Goal: Find specific page/section: Find specific page/section

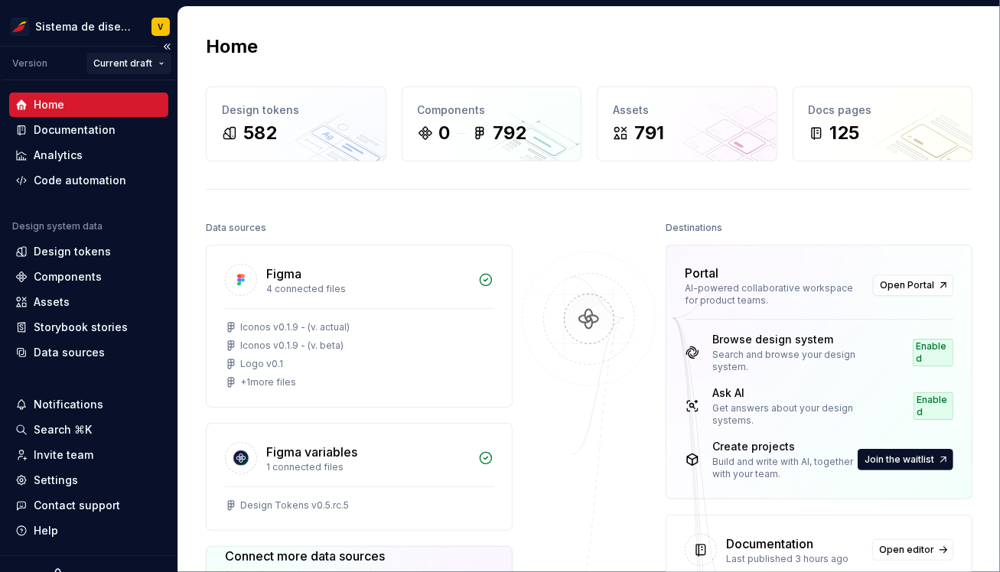
click at [113, 67] on html "Sistema de diseño Iberia V Version Current draft Home Documentation Analytics C…" at bounding box center [500, 286] width 1000 height 572
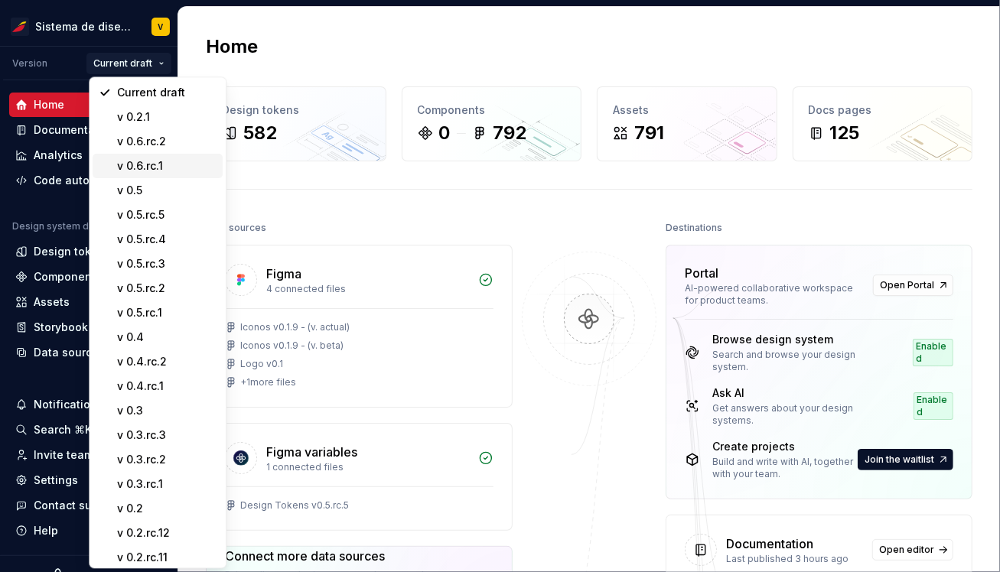
click at [162, 163] on div "v 0.6.rc.1" at bounding box center [166, 165] width 99 height 15
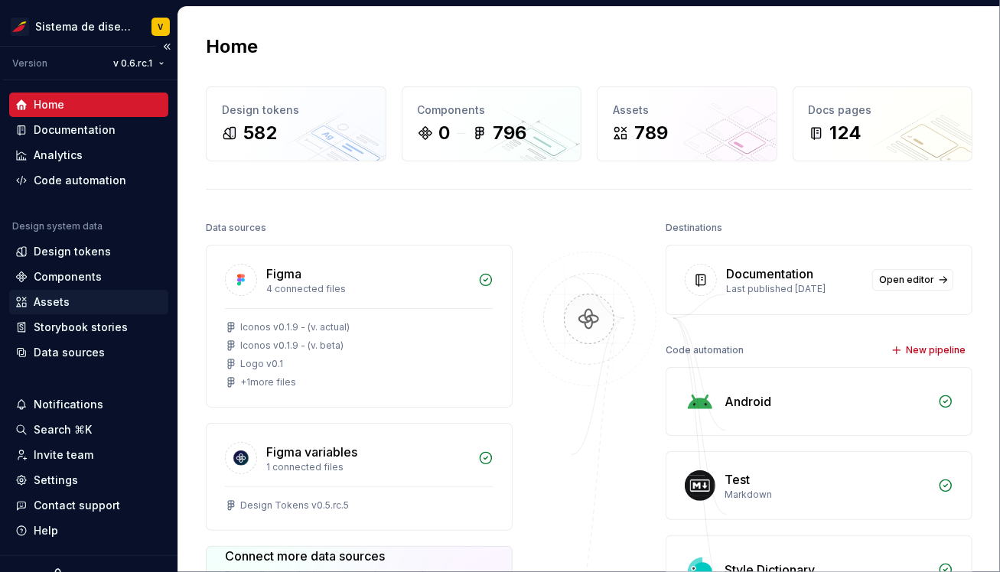
click at [70, 293] on div "Assets" at bounding box center [88, 302] width 159 height 24
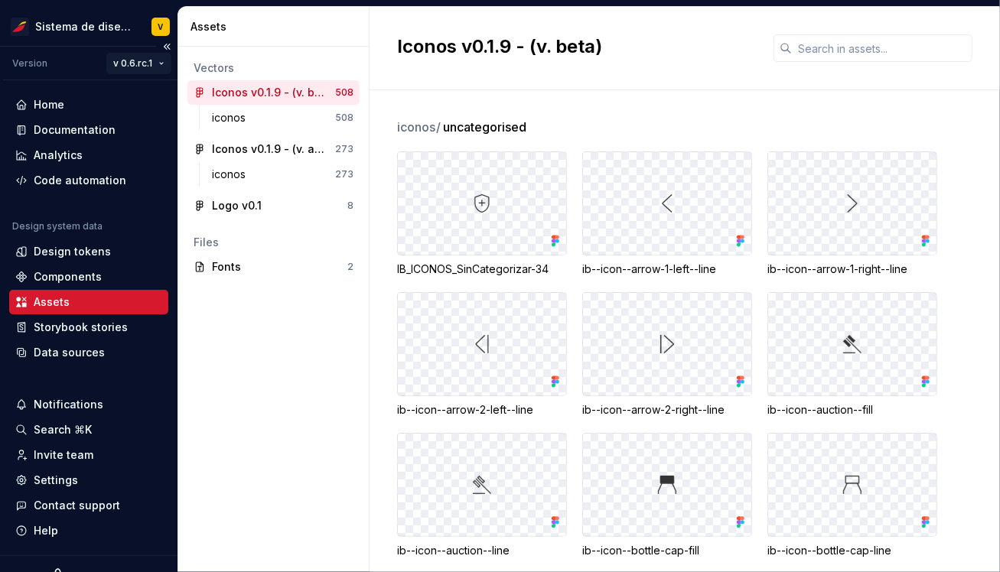
click at [155, 70] on html "Sistema de diseño Iberia V Version v 0.6.rc.1 Home Documentation Analytics Code…" at bounding box center [500, 286] width 1000 height 572
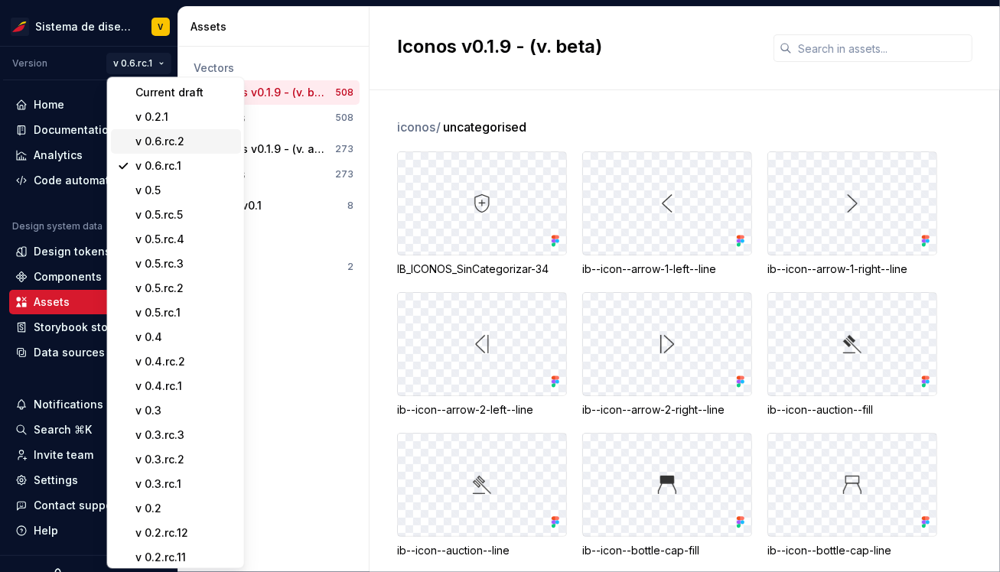
click at [179, 136] on div "v 0.6.rc.2" at bounding box center [184, 141] width 99 height 15
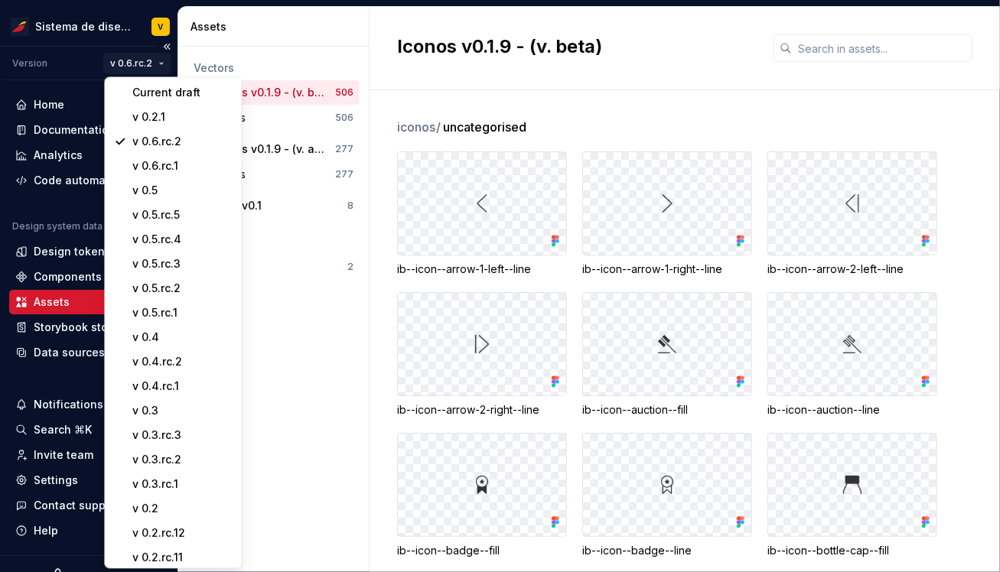
click at [142, 60] on html "Sistema de diseño Iberia V Version v 0.6.rc.2 Home Documentation Analytics Code…" at bounding box center [500, 286] width 1000 height 572
click at [164, 164] on div "v 0.6.rc.1" at bounding box center [181, 165] width 99 height 15
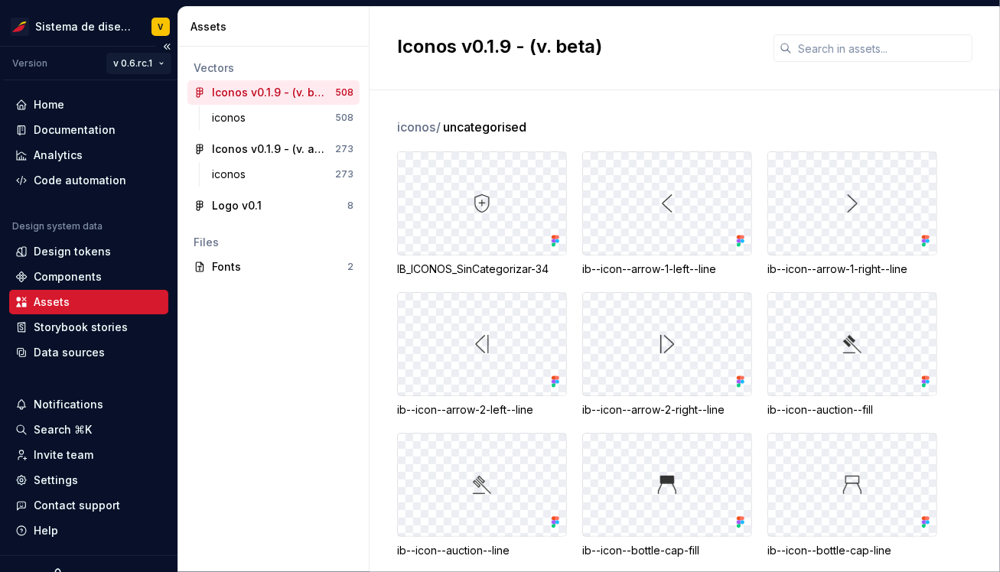
click at [127, 57] on html "Sistema de diseño Iberia V Version v 0.6.rc.1 Home Documentation Analytics Code…" at bounding box center [500, 286] width 1000 height 572
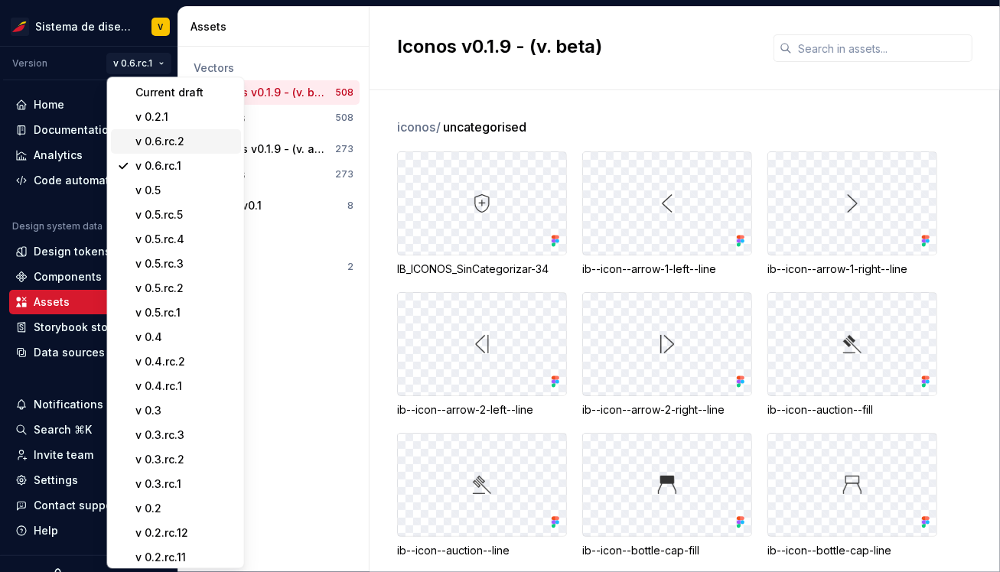
click at [176, 135] on div "v 0.6.rc.2" at bounding box center [184, 141] width 99 height 15
